Goal: Information Seeking & Learning: Check status

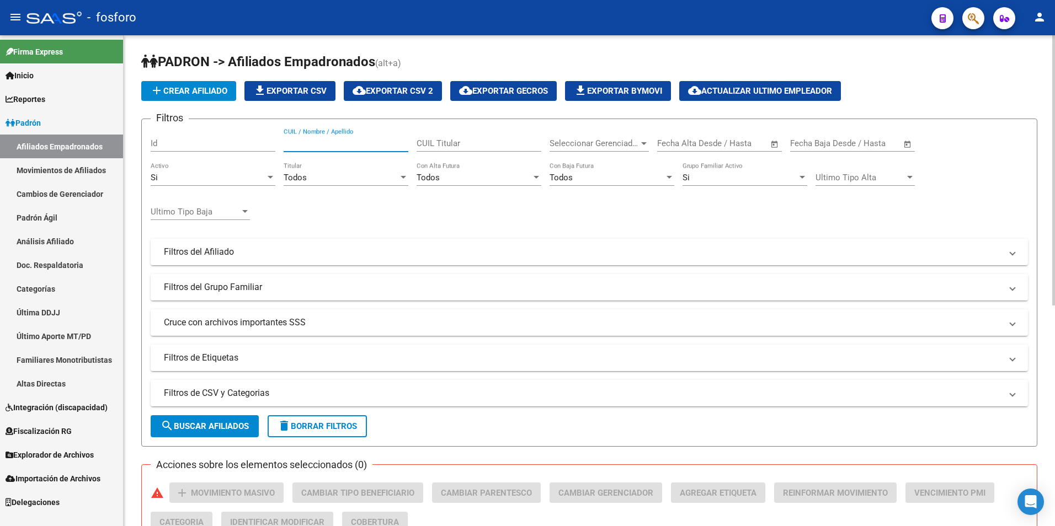
click at [369, 145] on input "CUIL / Nombre / Apellido" at bounding box center [346, 143] width 125 height 10
paste input "27459099498"
type input "27459099498"
drag, startPoint x: 341, startPoint y: 146, endPoint x: 210, endPoint y: 153, distance: 132.0
click at [210, 153] on div "Filtros Id 27459099498 CUIL / Nombre / Apellido CUIL Titular Seleccionar Gerenc…" at bounding box center [589, 249] width 877 height 243
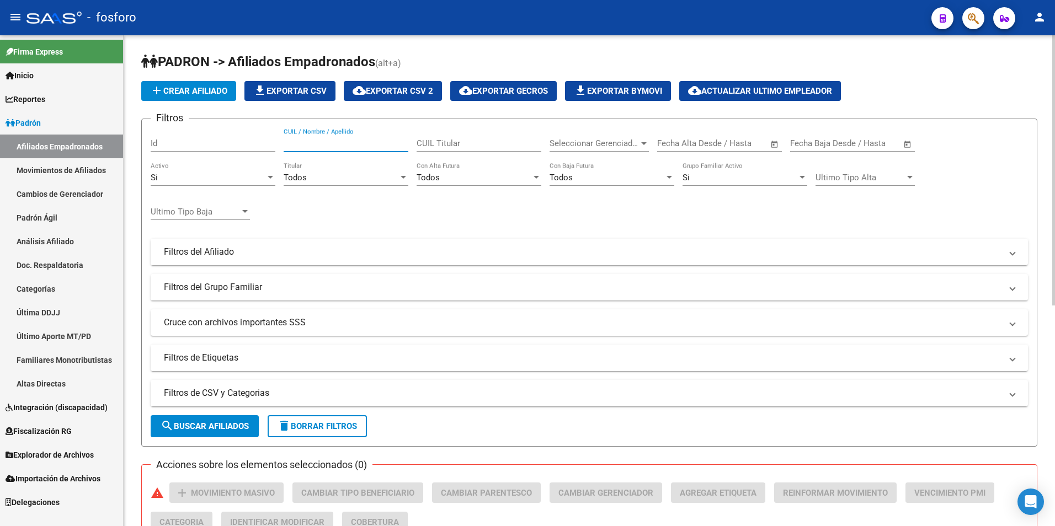
click at [473, 142] on input "CUIL Titular" at bounding box center [478, 143] width 125 height 10
paste input "27459099498"
type input "27459099498"
click at [220, 429] on span "search Buscar Afiliados" at bounding box center [205, 426] width 88 height 10
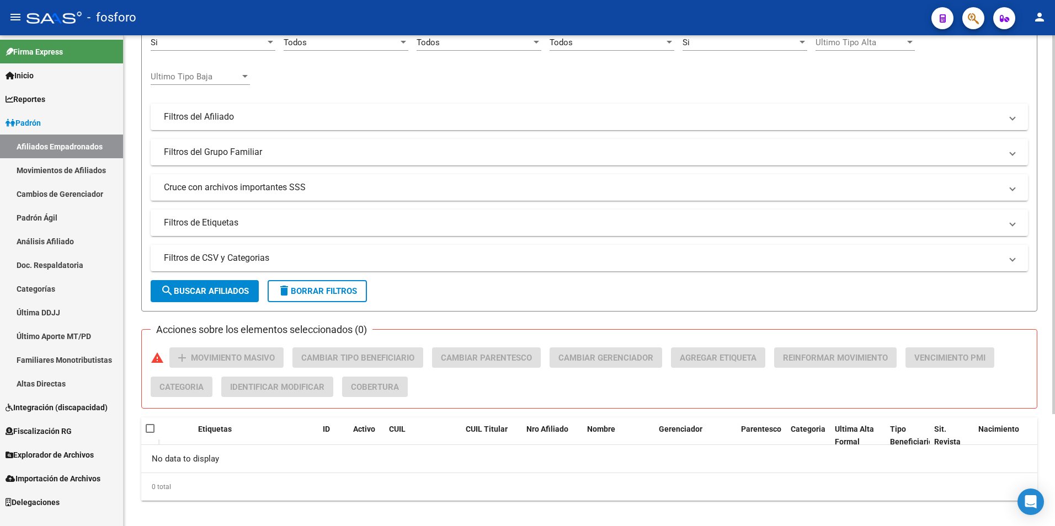
scroll to position [145, 0]
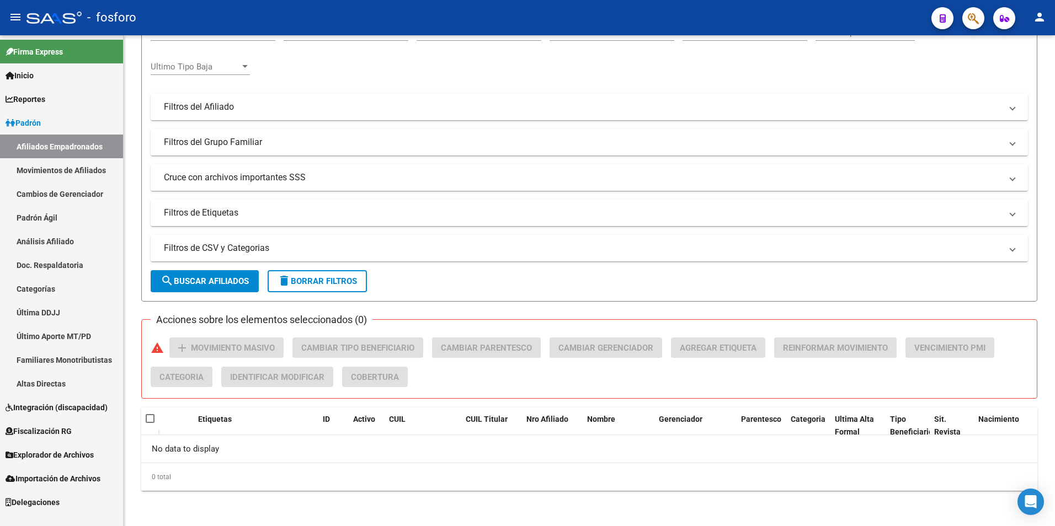
click at [63, 214] on link "Padrón Ágil" at bounding box center [61, 218] width 123 height 24
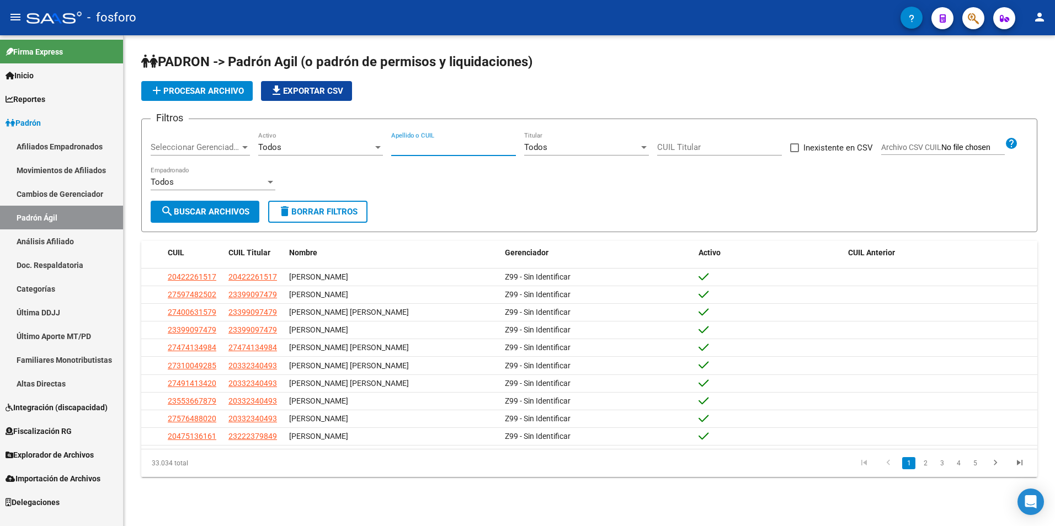
click at [474, 143] on input "Apellido o CUIL" at bounding box center [453, 147] width 125 height 10
paste input "27459099498"
type input "27459099498"
click at [210, 208] on span "search Buscar Archivos" at bounding box center [205, 212] width 89 height 10
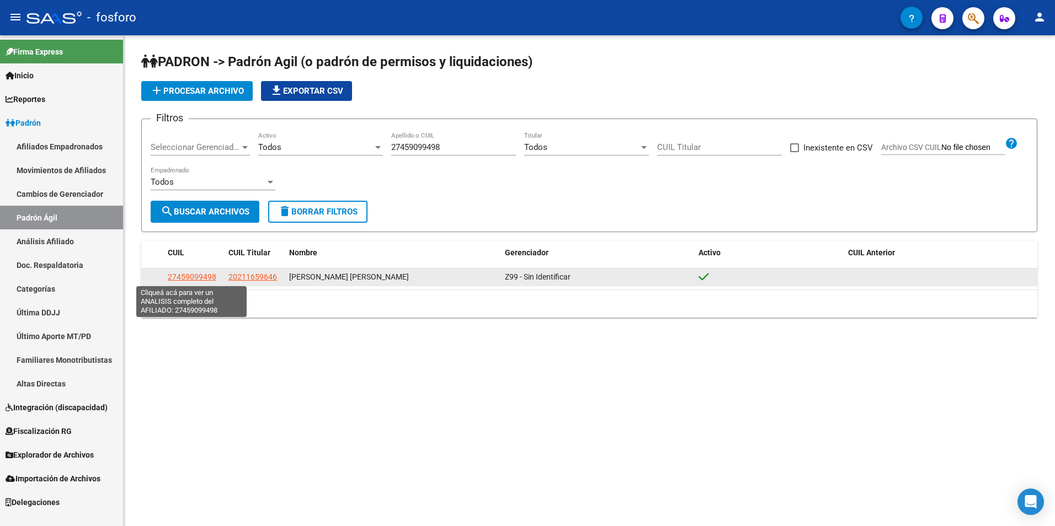
click at [203, 274] on span "27459099498" at bounding box center [192, 277] width 49 height 9
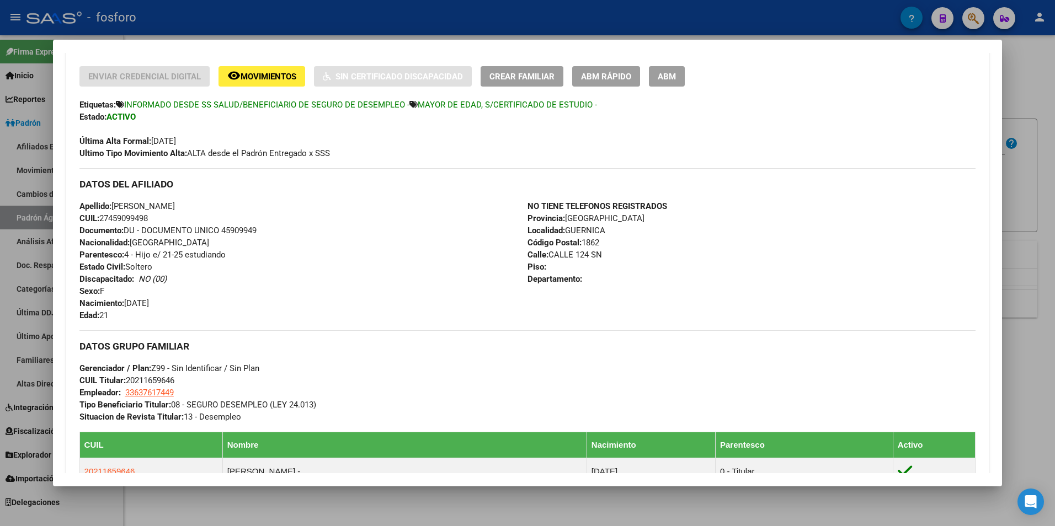
scroll to position [221, 0]
